Goal: Ask a question

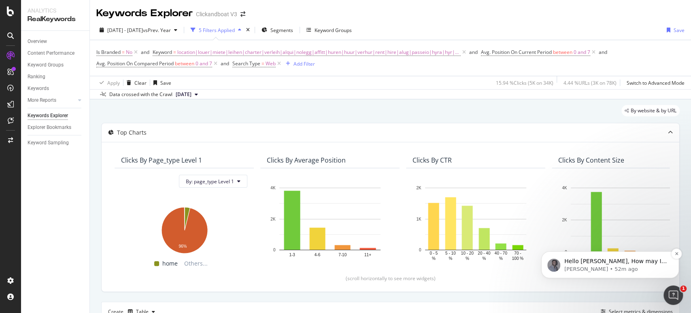
click at [588, 261] on p "Hello [PERSON_NAME], How may I help you? ​ Br," at bounding box center [616, 261] width 104 height 8
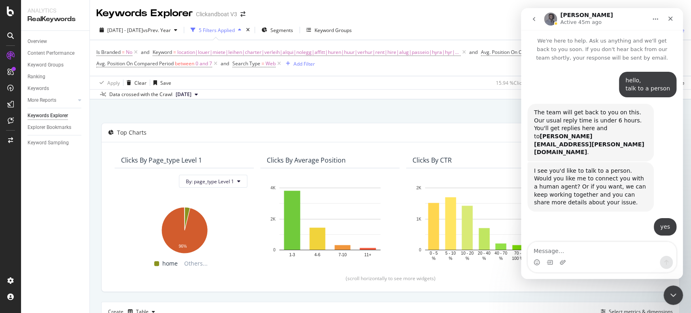
click at [569, 253] on textarea "Message…" at bounding box center [602, 249] width 148 height 14
click at [603, 227] on icon "Scroll to bottom" at bounding box center [601, 229] width 7 height 7
click at [581, 254] on textarea "Message…" at bounding box center [602, 249] width 148 height 14
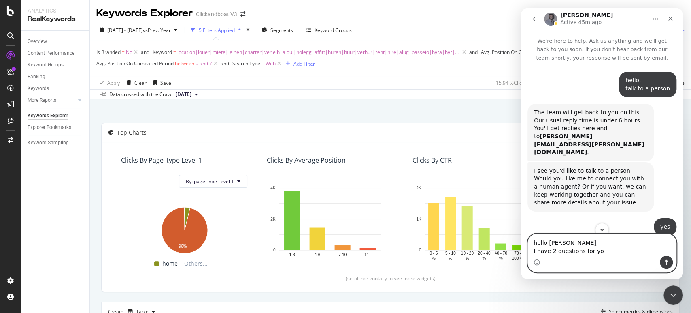
type textarea "hello [PERSON_NAME], I have 2 questions for you"
type textarea "f"
type textarea "1)"
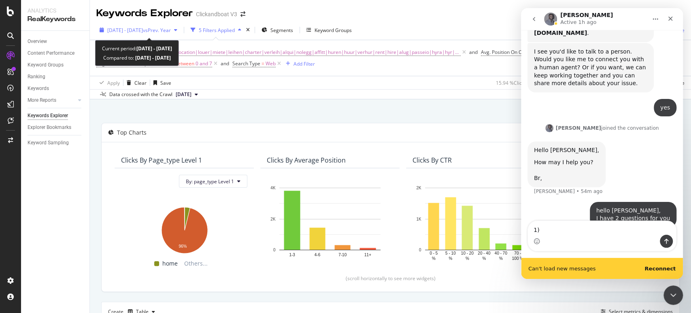
click at [143, 29] on span "[DATE] - [DATE]" at bounding box center [125, 30] width 36 height 7
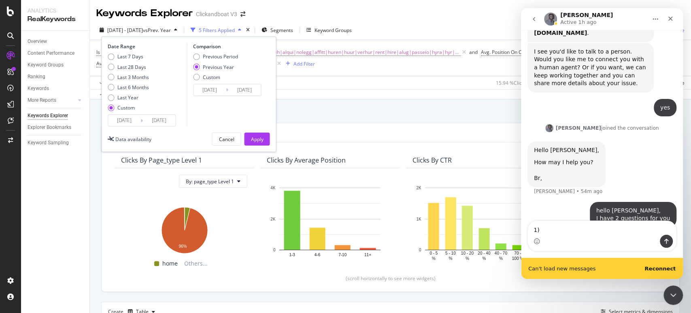
click at [133, 52] on div "Date Range Last 7 Days Last 28 Days Last 3 Months Last 6 Months Last Year Custo…" at bounding box center [146, 84] width 77 height 83
click at [137, 58] on div "Last 7 Days" at bounding box center [130, 56] width 26 height 7
type input "[DATE]"
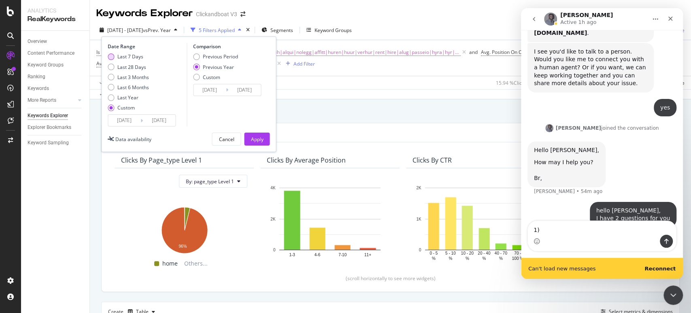
type input "[DATE]"
click at [260, 142] on div "Apply" at bounding box center [257, 139] width 13 height 7
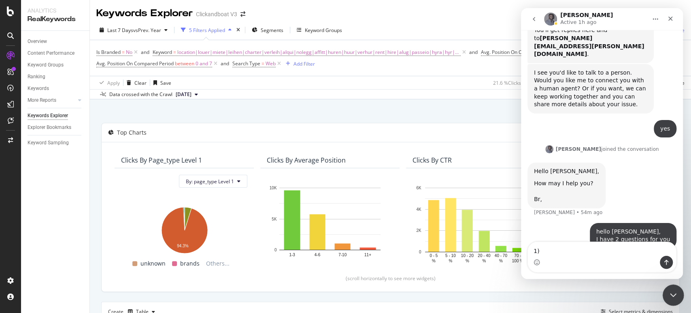
click at [677, 288] on div "Close Intercom Messenger" at bounding box center [671, 293] width 19 height 19
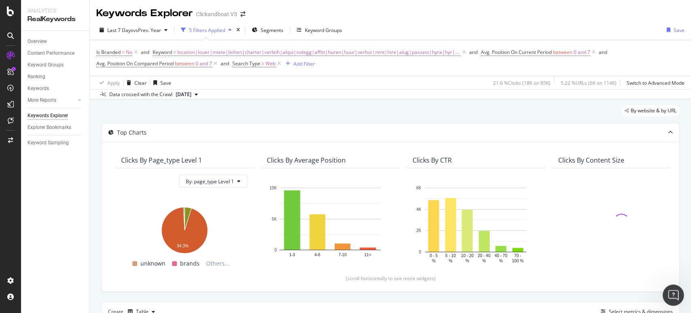
scroll to position [97, 0]
click at [675, 292] on icon "Open Intercom Messenger" at bounding box center [672, 293] width 13 height 13
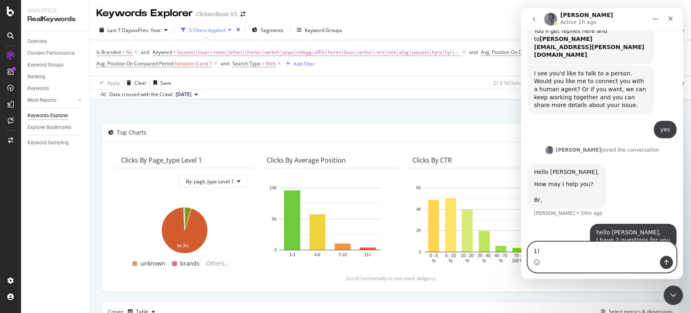
click at [549, 251] on textarea "1)" at bounding box center [602, 249] width 148 height 14
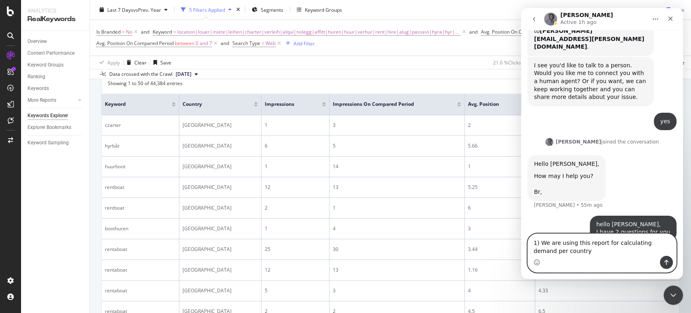
scroll to position [113, 0]
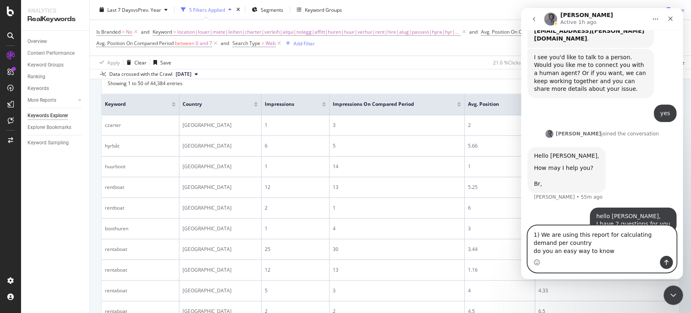
click at [616, 254] on textarea "1) We are using this report for calculating demand per country do you an easy w…" at bounding box center [602, 241] width 148 height 30
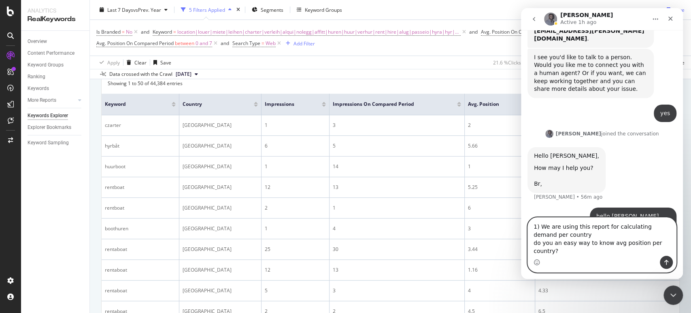
scroll to position [130, 0]
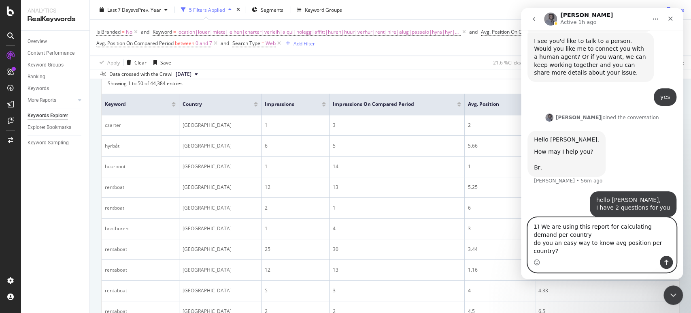
paste textarea "[URL][DOMAIN_NAME].."
type textarea "1) We are using this report for calculating demand per country do you an easy w…"
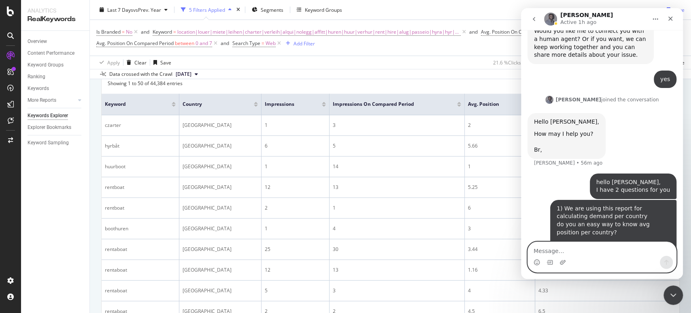
scroll to position [722, 0]
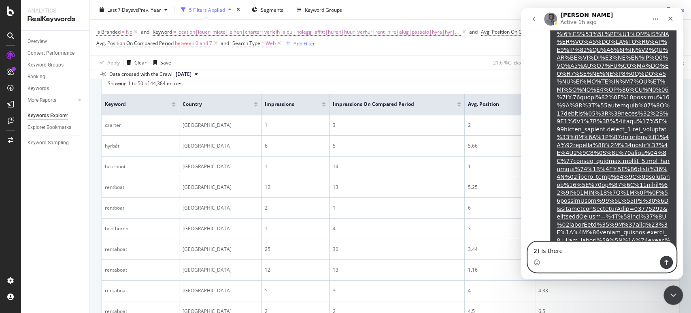
paste textarea "sort of trendline YTD on Botify that would compare 2024 & 2025"
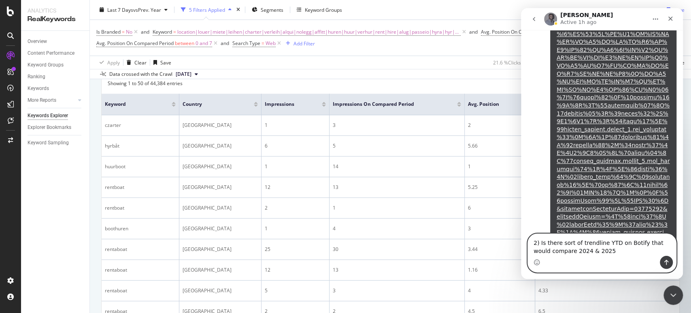
scroll to position [731, 0]
type textarea "2) Is there sort of trendline YTD on Botify that would compare 2024 & 2025?"
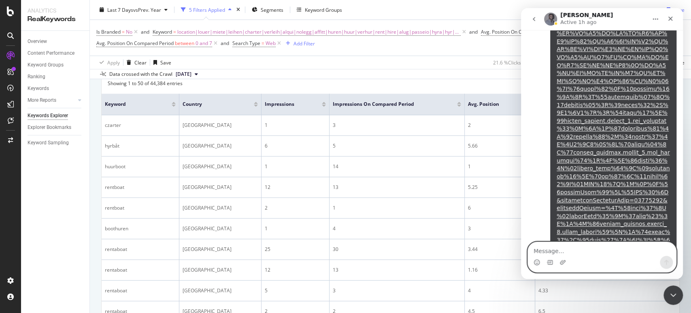
scroll to position [749, 0]
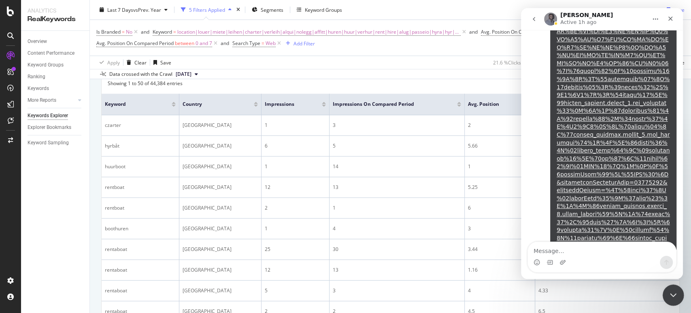
click at [675, 296] on icon "Close Intercom Messenger" at bounding box center [672, 294] width 10 height 10
